Goal: Navigation & Orientation: Find specific page/section

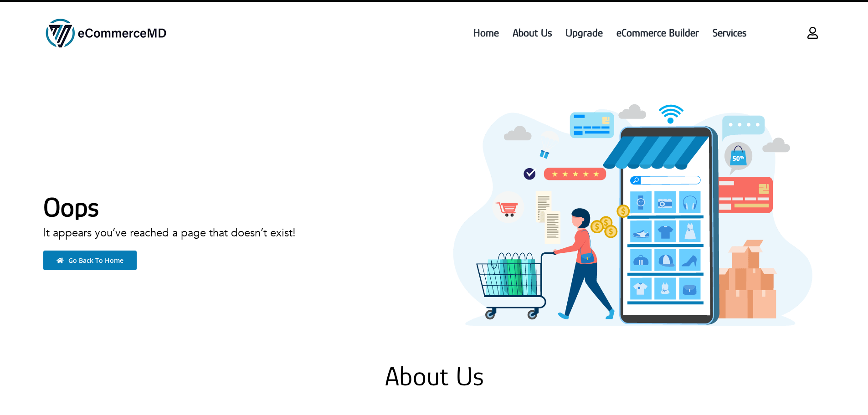
click at [808, 40] on link "Link to https://www.ecommercemd.com/login" at bounding box center [812, 33] width 24 height 24
click at [529, 37] on span "About Us" at bounding box center [531, 33] width 39 height 16
